Goal: Information Seeking & Learning: Learn about a topic

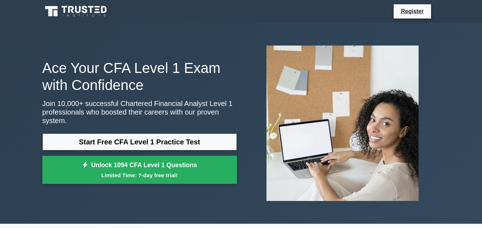
click at [139, 140] on link "Start Free CFA Level 1 Practice Test" at bounding box center [139, 142] width 195 height 17
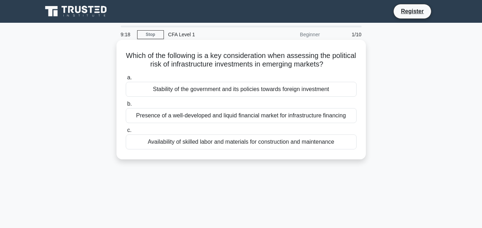
drag, startPoint x: 217, startPoint y: 120, endPoint x: 219, endPoint y: 100, distance: 19.7
click at [219, 100] on label "b. Presence of a well-developed and liquid financial market for infrastructure …" at bounding box center [241, 112] width 231 height 24
click at [218, 103] on label "b. Presence of a well-developed and liquid financial market for infrastructure …" at bounding box center [241, 112] width 231 height 24
click at [126, 103] on input "b. Presence of a well-developed and liquid financial market for infrastructure …" at bounding box center [126, 104] width 0 height 5
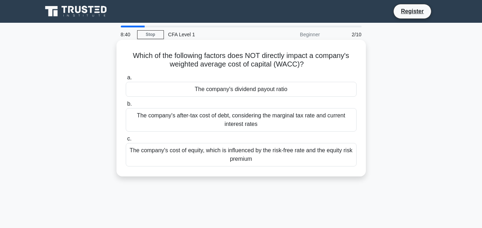
click at [223, 118] on div "The company's after-tax cost of debt, considering the marginal tax rate and cur…" at bounding box center [241, 120] width 231 height 24
click at [126, 107] on input "b. The company's after-tax cost of debt, considering the marginal tax rate and …" at bounding box center [126, 104] width 0 height 5
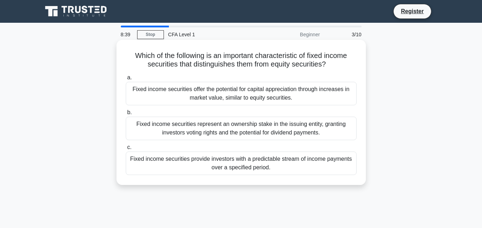
click at [227, 93] on div "Fixed income securities offer the potential for capital appreciation through in…" at bounding box center [241, 94] width 231 height 24
click at [126, 80] on input "a. Fixed income securities offer the potential for capital appreciation through…" at bounding box center [126, 78] width 0 height 5
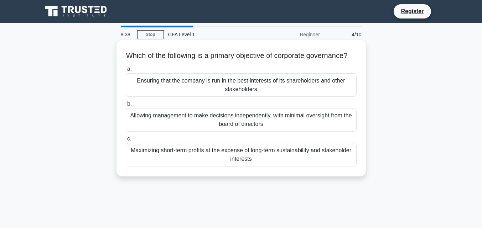
click at [235, 132] on div "Allowing management to make decisions independently, with minimal oversight fro…" at bounding box center [241, 120] width 231 height 24
click at [126, 107] on input "b. Allowing management to make decisions independently, with minimal oversight …" at bounding box center [126, 104] width 0 height 5
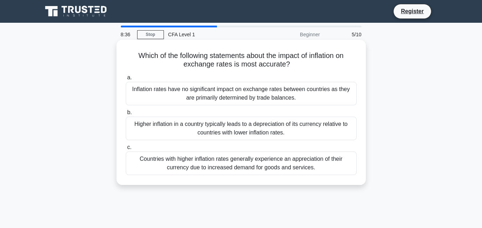
click at [235, 165] on div "Countries with higher inflation rates generally experience an appreciation of t…" at bounding box center [241, 164] width 231 height 24
click at [126, 150] on input "c. Countries with higher inflation rates generally experience an appreciation o…" at bounding box center [126, 147] width 0 height 5
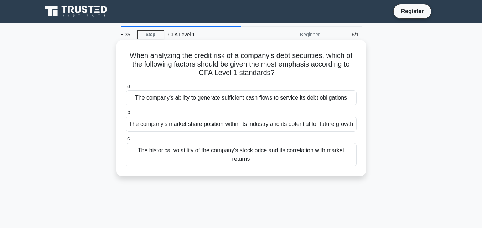
click at [246, 114] on label "b. The company's market share position within its industry and its potential fo…" at bounding box center [241, 120] width 231 height 24
click at [126, 114] on input "b. The company's market share position within its industry and its potential fo…" at bounding box center [126, 112] width 0 height 5
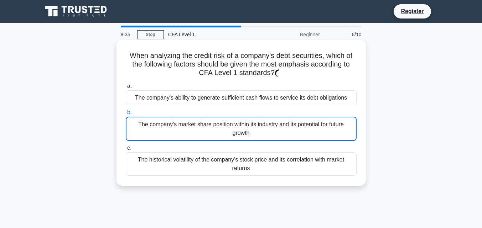
click at [247, 101] on div "The company's ability to generate sufficient cash flows to service its debt obl…" at bounding box center [241, 97] width 231 height 15
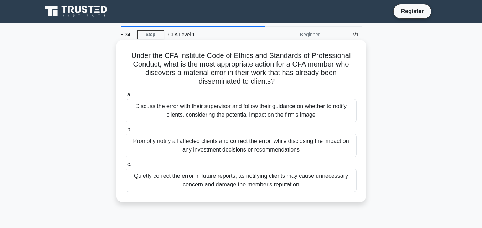
click at [246, 113] on div "Discuss the error with their supervisor and follow their guidance on whether to…" at bounding box center [241, 111] width 231 height 24
click at [126, 97] on input "a. Discuss the error with their supervisor and follow their guidance on whether…" at bounding box center [126, 95] width 0 height 5
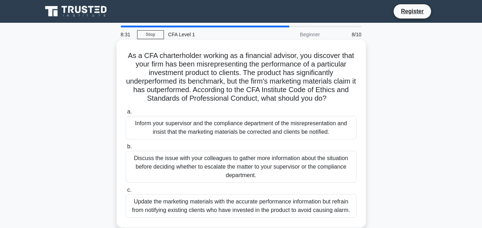
click at [268, 133] on div "Inform your supervisor and the compliance department of the misrepresentation a…" at bounding box center [241, 128] width 231 height 24
click at [126, 114] on input "a. Inform your supervisor and the compliance department of the misrepresentatio…" at bounding box center [126, 112] width 0 height 5
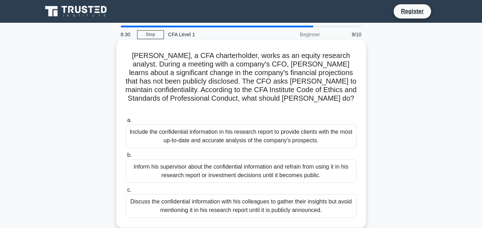
click at [251, 163] on div "Inform his supervisor about the confidential information and refrain from using…" at bounding box center [241, 172] width 231 height 24
click at [126, 158] on input "b. Inform his supervisor about the confidential information and refrain from us…" at bounding box center [126, 155] width 0 height 5
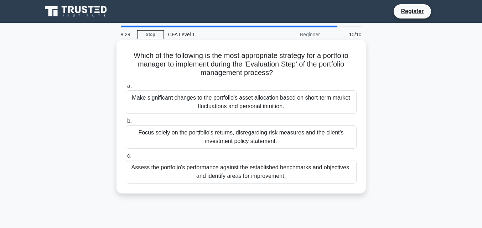
click at [240, 147] on div "Focus solely on the portfolio's returns, disregarding risk measures and the cli…" at bounding box center [241, 137] width 231 height 24
click at [126, 124] on input "b. Focus solely on the portfolio's returns, disregarding risk measures and the …" at bounding box center [126, 121] width 0 height 5
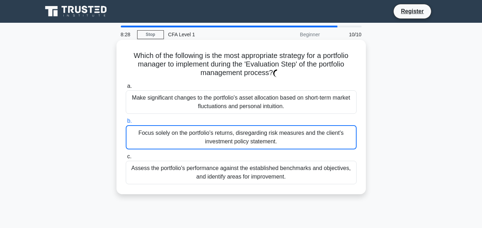
click at [242, 142] on div "Focus solely on the portfolio's returns, disregarding risk measures and the cli…" at bounding box center [241, 137] width 231 height 24
click at [126, 124] on input "b. Focus solely on the portfolio's returns, disregarding risk measures and the …" at bounding box center [126, 121] width 0 height 5
